Goal: Information Seeking & Learning: Learn about a topic

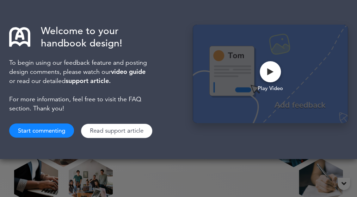
click at [350, 88] on div "Welcome to your handbook design! To begin using our feedback feature and postin…" at bounding box center [178, 79] width 357 height 159
click at [143, 162] on div "Welcome to your handbook design! To begin using our feedback feature and postin…" at bounding box center [178, 98] width 357 height 197
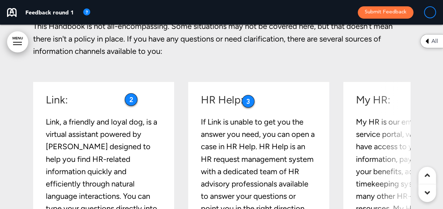
scroll to position [1287, 0]
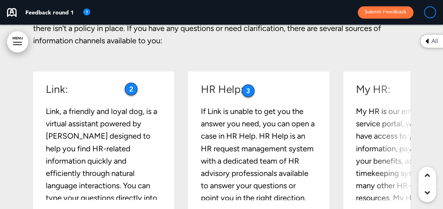
click at [319, 187] on div "HR Help: If Link is unable to get you the answer you need, you can open a case …" at bounding box center [262, 142] width 123 height 116
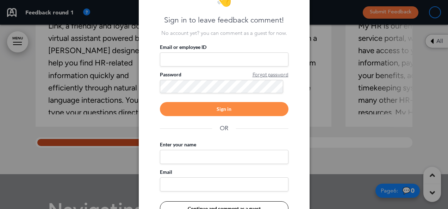
click at [348, 135] on div at bounding box center [224, 104] width 448 height 209
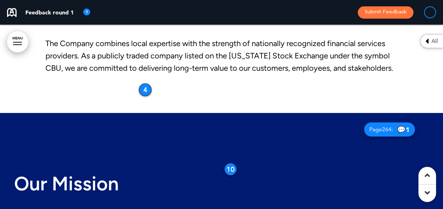
scroll to position [2584, 0]
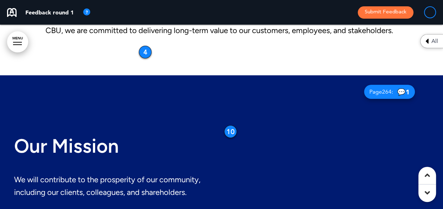
click at [357, 88] on div "Page 264 : 💬 1" at bounding box center [389, 92] width 51 height 14
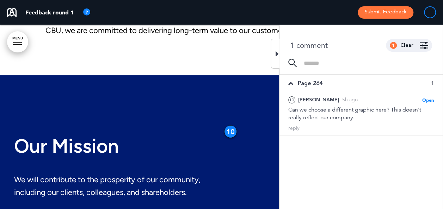
click at [222, 185] on div at bounding box center [333, 167] width 222 height 185
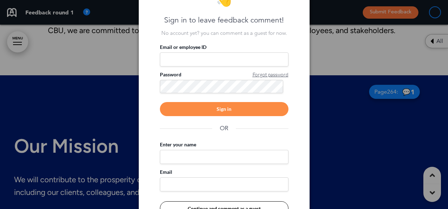
click at [355, 179] on div at bounding box center [224, 104] width 448 height 209
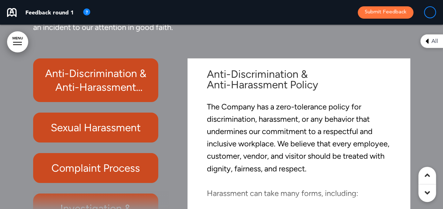
scroll to position [5210, 0]
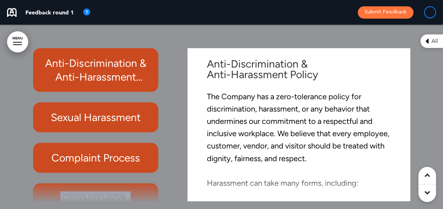
drag, startPoint x: 168, startPoint y: 136, endPoint x: 178, endPoint y: 197, distance: 62.4
click at [178, 197] on div "Anti-Discrimination & Anti-Harassment Policy Sexual Harassment Complaint Proces…" at bounding box center [221, 124] width 377 height 153
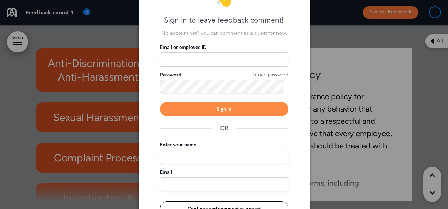
click at [337, 114] on div at bounding box center [224, 104] width 448 height 209
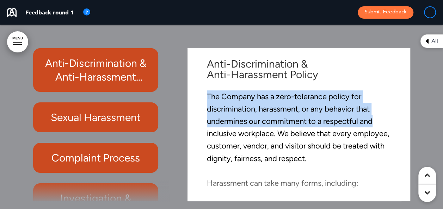
drag, startPoint x: 397, startPoint y: 75, endPoint x: 399, endPoint y: 122, distance: 46.6
click at [357, 122] on div "Anti-Discrimination & Anti-Harassment Policy The Company has a zero-tolerance p…" at bounding box center [299, 125] width 212 height 146
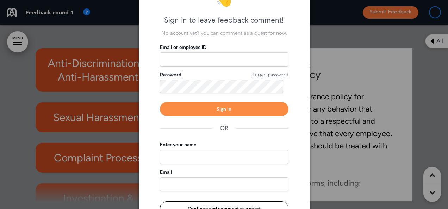
click at [357, 193] on div at bounding box center [224, 104] width 448 height 209
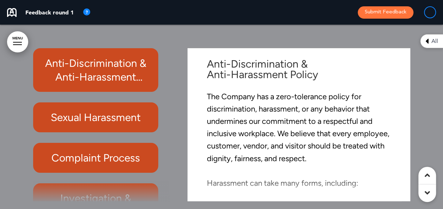
click at [357, 193] on div at bounding box center [427, 194] width 18 height 18
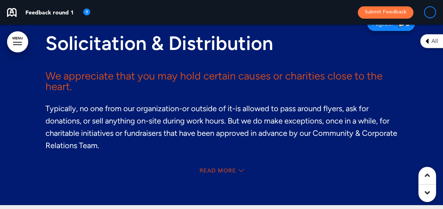
scroll to position [8248, 0]
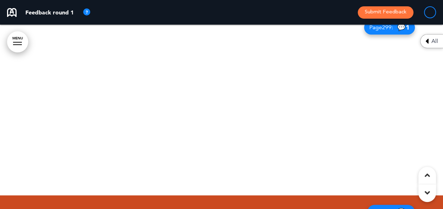
click at [357, 193] on div at bounding box center [427, 194] width 18 height 18
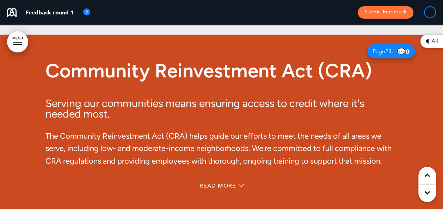
scroll to position [6187, 0]
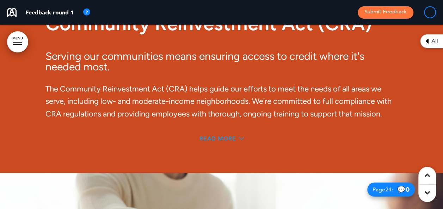
click at [225, 137] on span "Read More" at bounding box center [217, 139] width 37 height 6
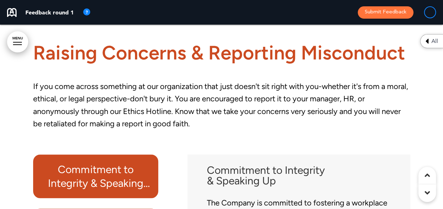
scroll to position [8272, 0]
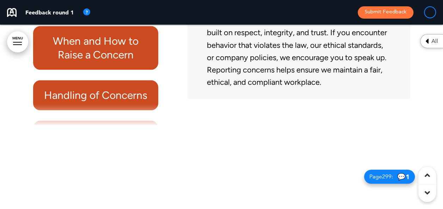
click at [116, 62] on h6 "When and How to Raise a Concern" at bounding box center [95, 47] width 109 height 27
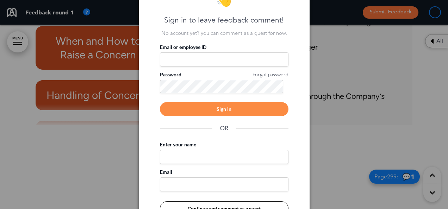
click at [126, 65] on div at bounding box center [224, 104] width 448 height 209
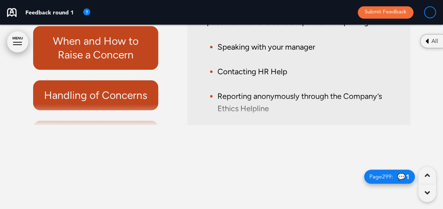
click at [126, 65] on div at bounding box center [221, 104] width 443 height 209
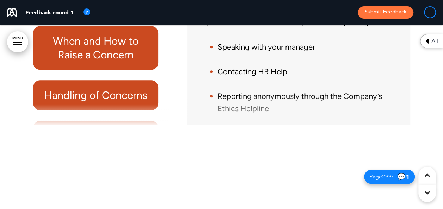
click at [357, 123] on div at bounding box center [294, 110] width 214 height 30
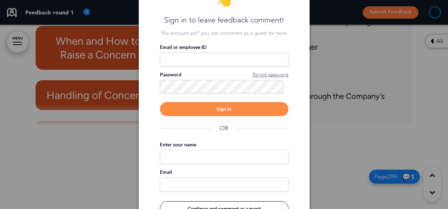
click at [311, 148] on div at bounding box center [224, 104] width 448 height 209
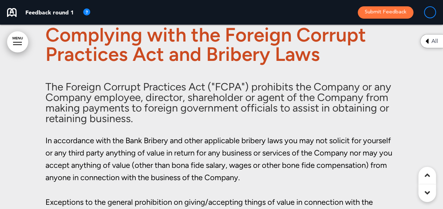
scroll to position [9713, 0]
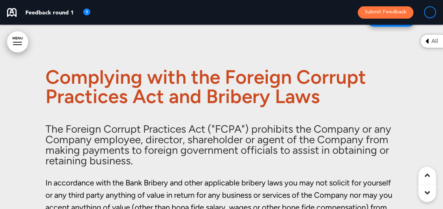
click at [357, 19] on div "Feedback round 1 Submit Feedback" at bounding box center [221, 12] width 443 height 25
